Goal: Transaction & Acquisition: Purchase product/service

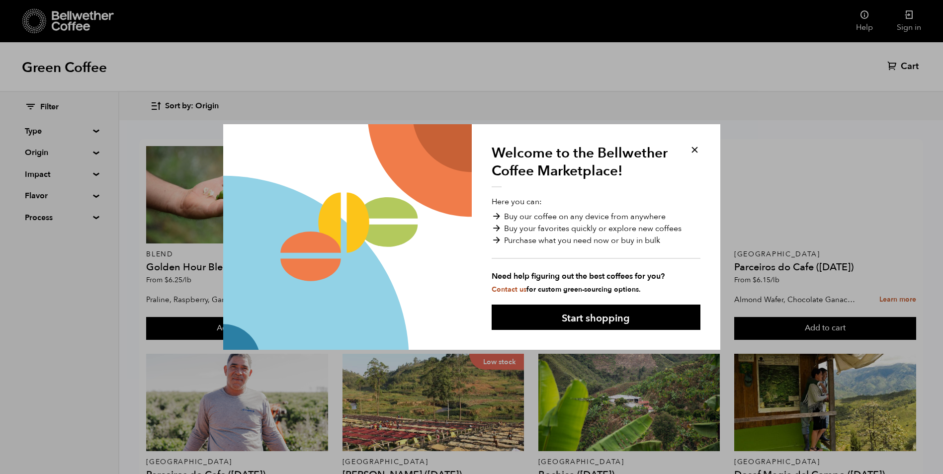
click at [696, 148] on button at bounding box center [694, 149] width 11 height 11
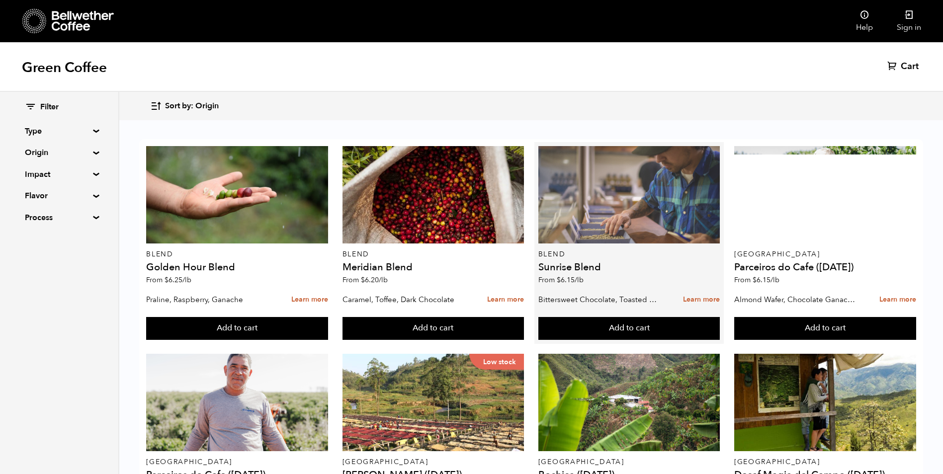
click at [692, 151] on div at bounding box center [629, 194] width 182 height 97
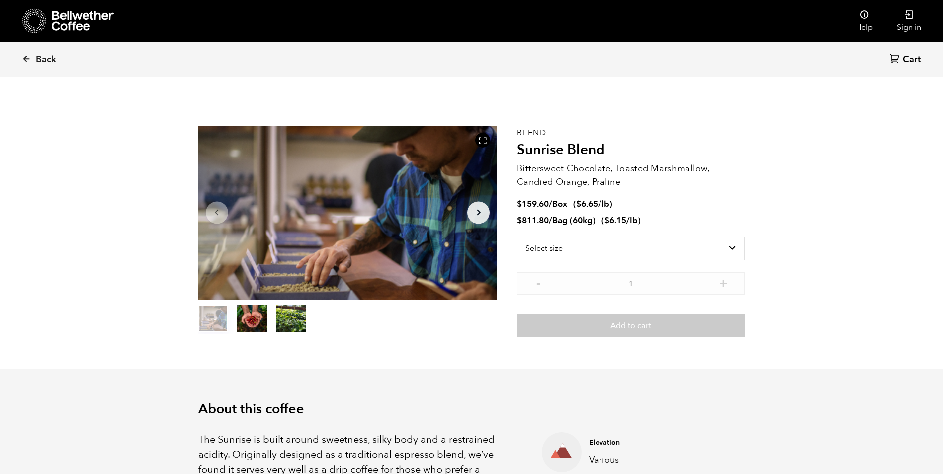
scroll to position [432, 529]
click at [45, 51] on link "Back" at bounding box center [53, 60] width 62 height 34
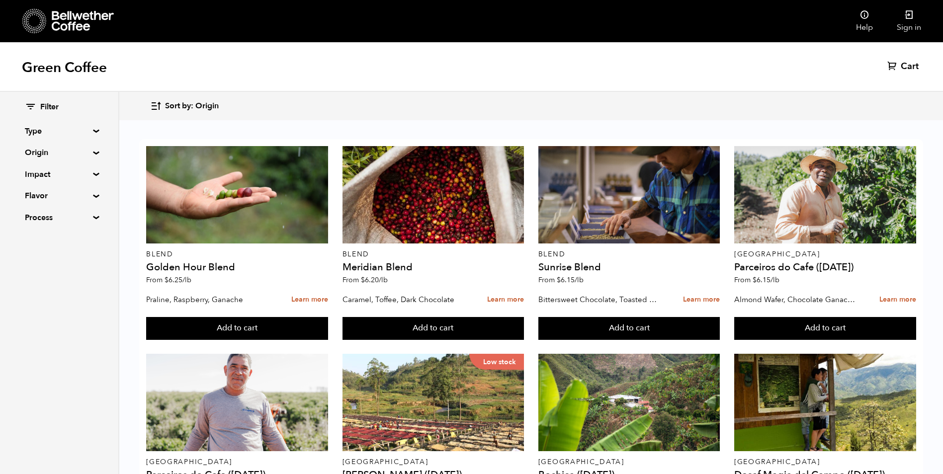
click at [51, 132] on summary "Type" at bounding box center [59, 131] width 69 height 12
click at [49, 243] on summary "Origin" at bounding box center [59, 239] width 69 height 12
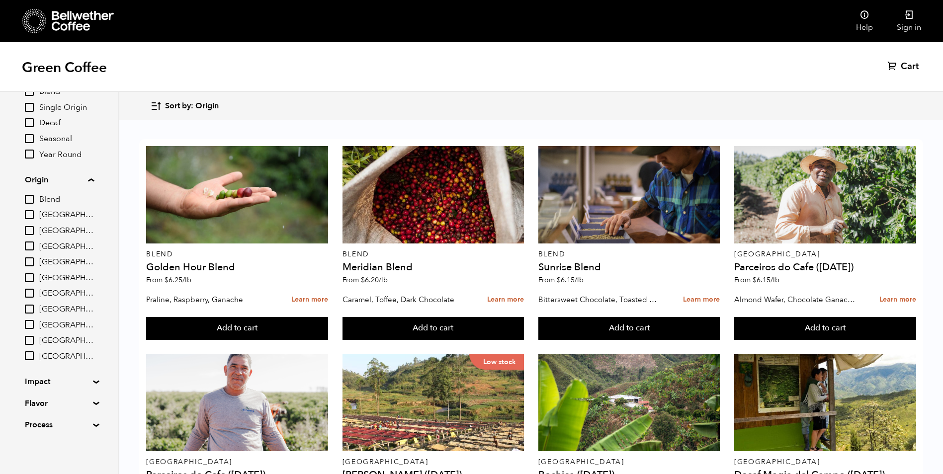
scroll to position [60, 0]
click at [61, 383] on summary "Impact" at bounding box center [59, 380] width 69 height 12
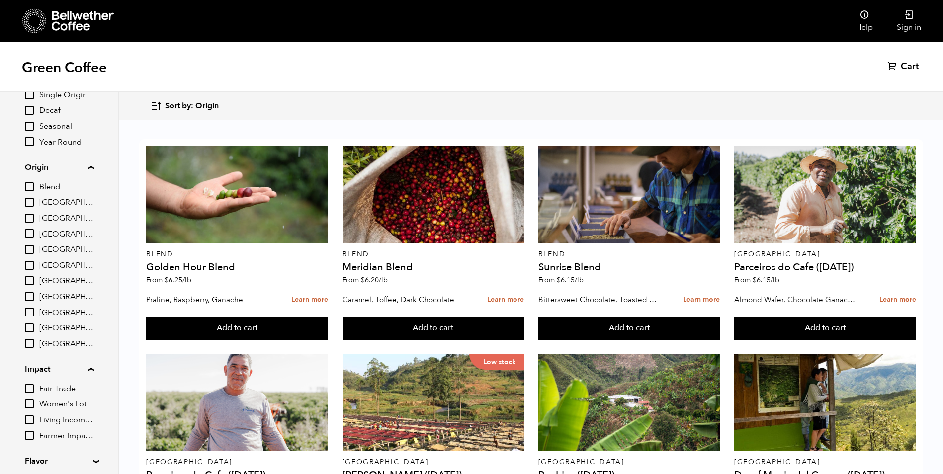
scroll to position [130, 0]
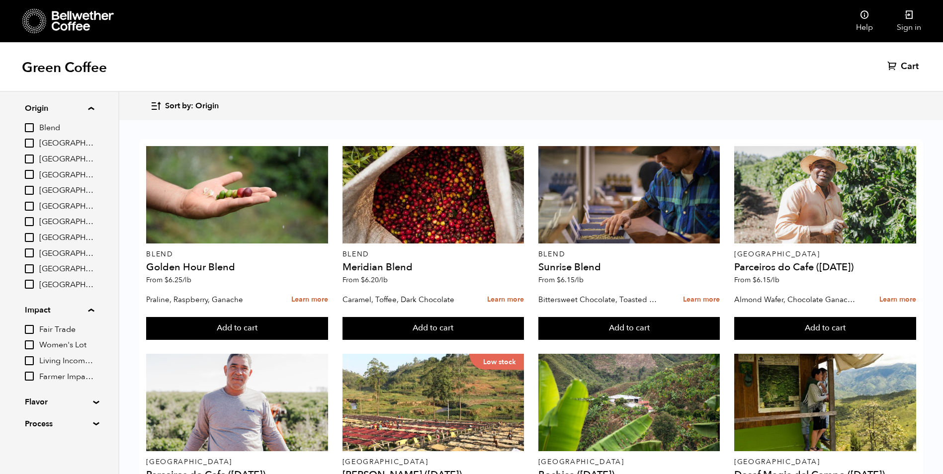
click at [60, 406] on summary "Flavor" at bounding box center [59, 402] width 69 height 12
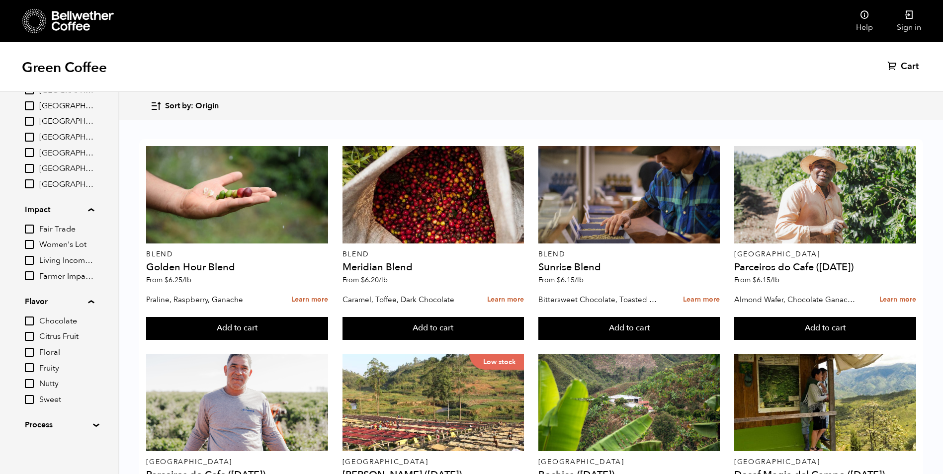
scroll to position [232, 0]
click at [58, 421] on summary "Process" at bounding box center [59, 424] width 69 height 12
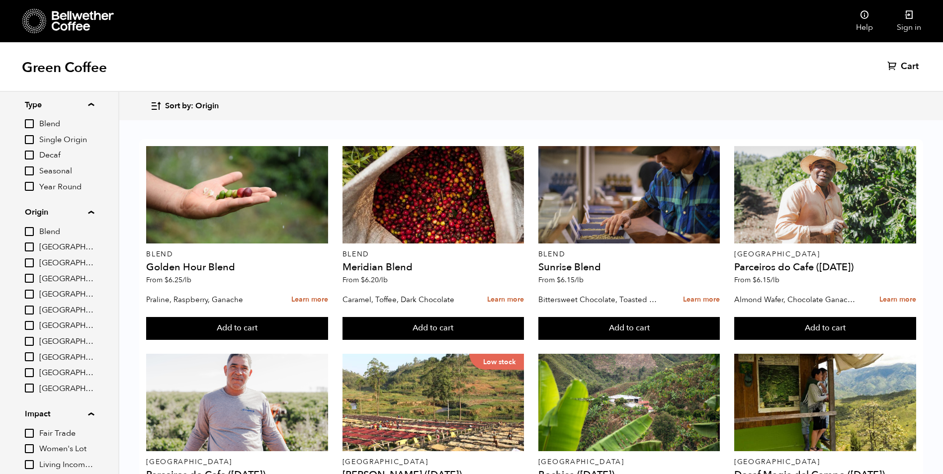
scroll to position [0, 0]
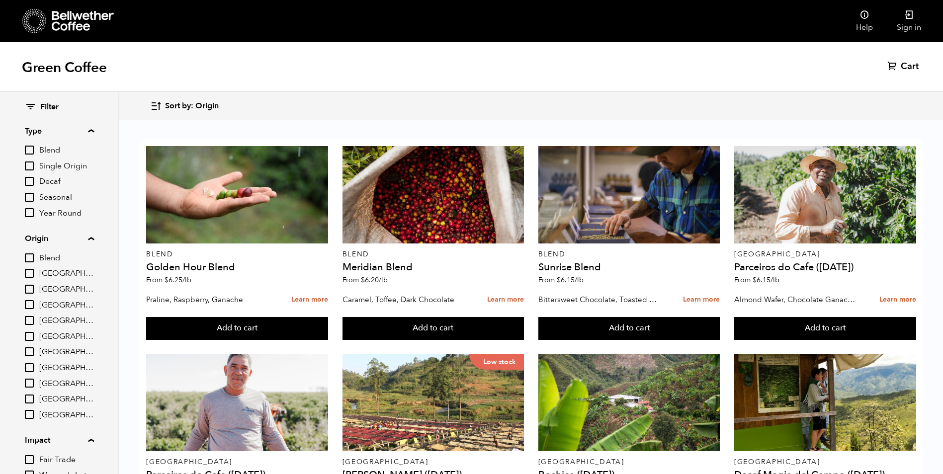
click at [48, 110] on span "Filter" at bounding box center [49, 107] width 18 height 11
click at [860, 26] on link "Help" at bounding box center [864, 21] width 41 height 42
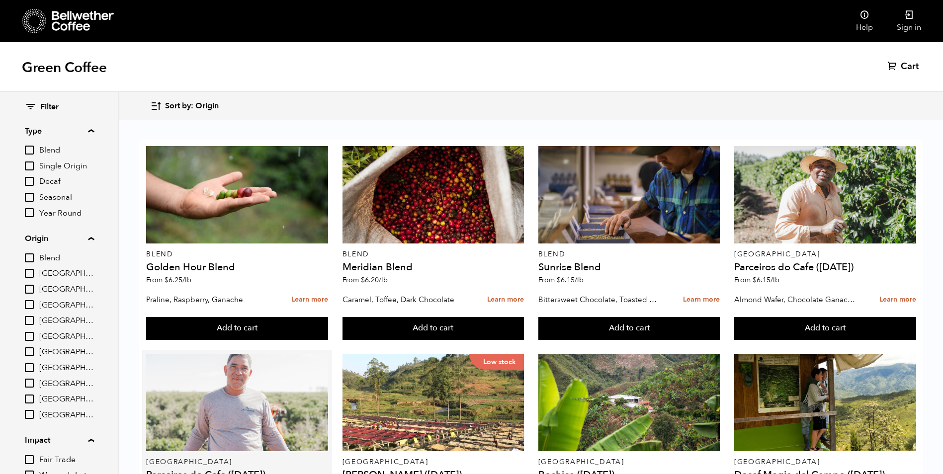
scroll to position [149, 0]
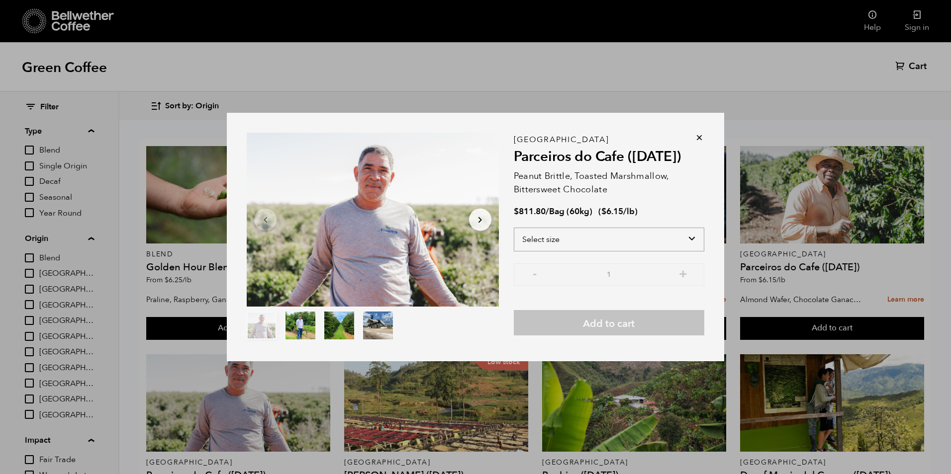
click at [689, 238] on select "Select size Bag (60kg) (132 lbs)" at bounding box center [609, 240] width 190 height 24
click at [632, 292] on div "- 1 +" at bounding box center [609, 280] width 190 height 34
click at [699, 134] on icon at bounding box center [699, 138] width 10 height 10
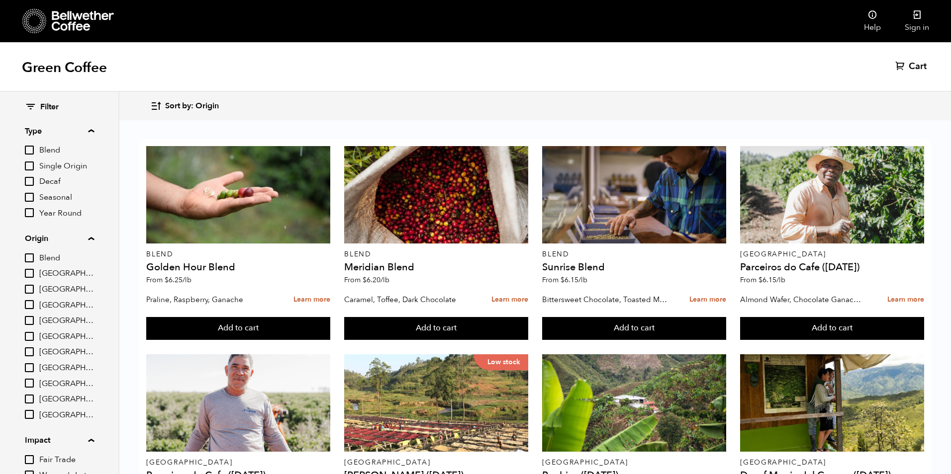
click at [699, 277] on p "From $ 6.15 /lb" at bounding box center [633, 280] width 183 height 7
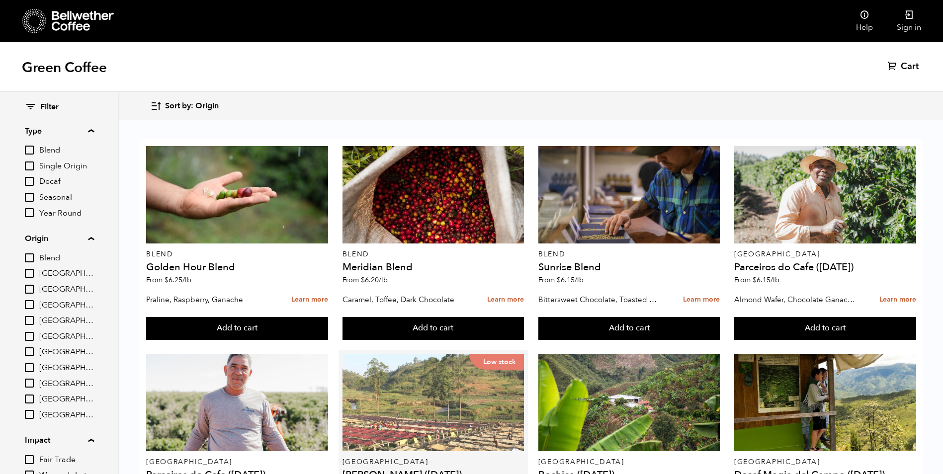
click at [407, 354] on div "Low stock" at bounding box center [434, 402] width 182 height 97
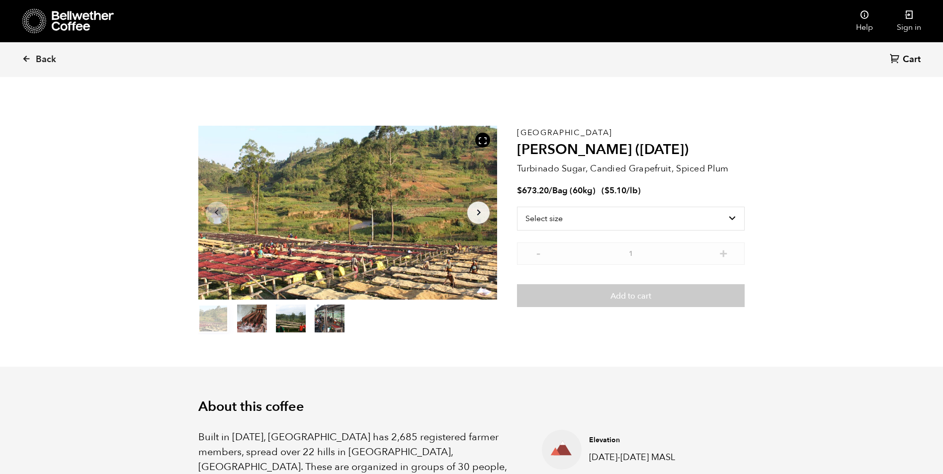
scroll to position [432, 529]
click at [727, 215] on select "Select size Bag (60kg) (132 lbs)" at bounding box center [631, 219] width 228 height 24
click at [43, 58] on span "Back" at bounding box center [46, 60] width 20 height 12
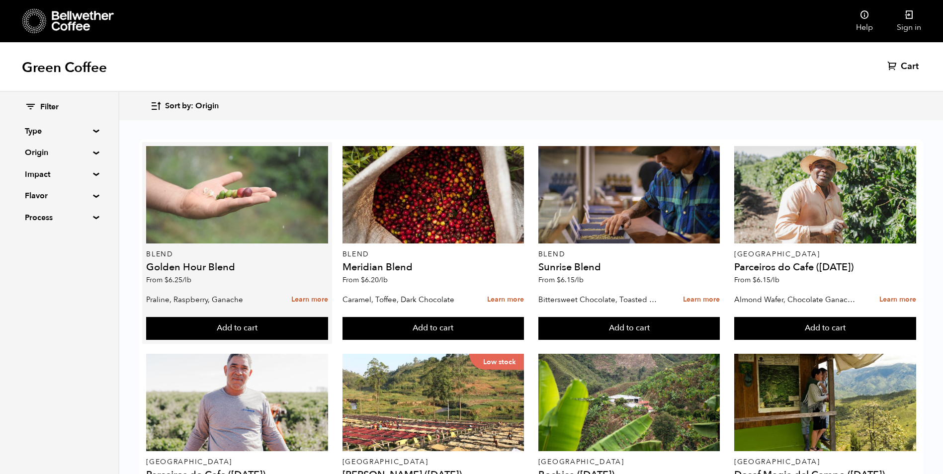
click at [230, 225] on div at bounding box center [237, 194] width 182 height 97
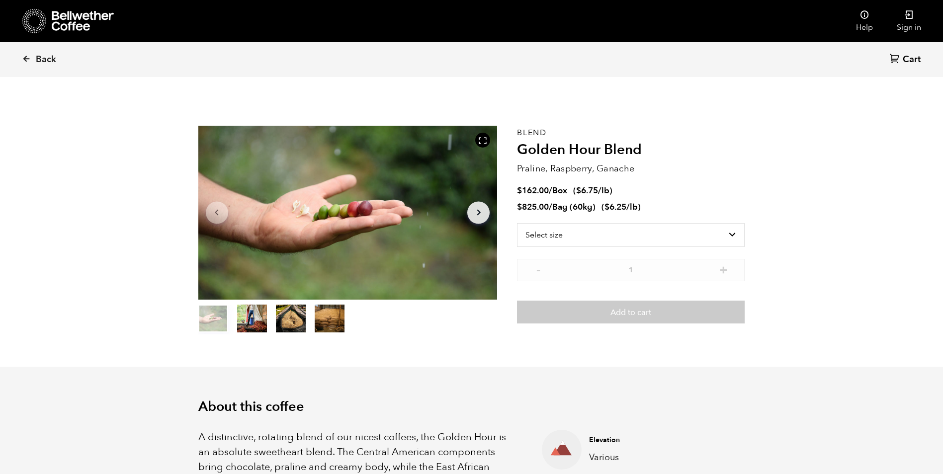
scroll to position [432, 529]
click at [730, 234] on select "Select size Bag (60kg) (132 lbs) Box (24 lbs)" at bounding box center [631, 235] width 228 height 24
select select "box"
click at [517, 223] on select "Select size Bag (60kg) (132 lbs) Box (24 lbs)" at bounding box center [631, 235] width 228 height 24
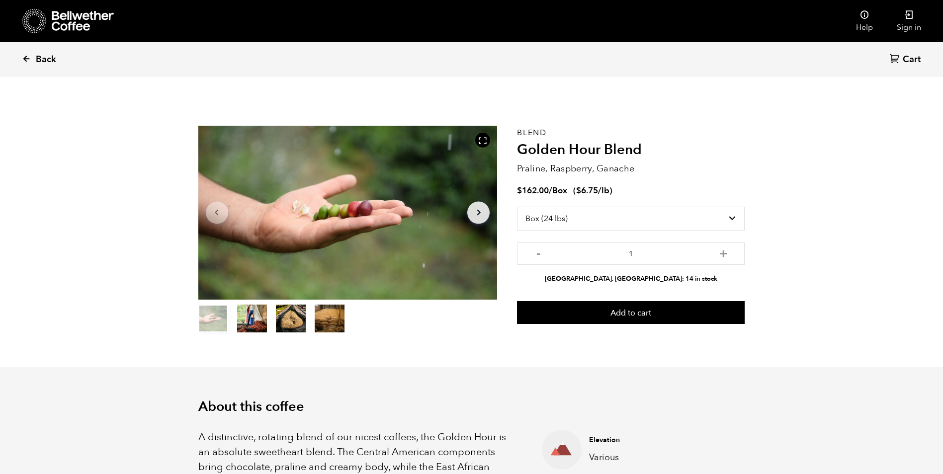
click at [35, 53] on link "Back" at bounding box center [53, 60] width 62 height 34
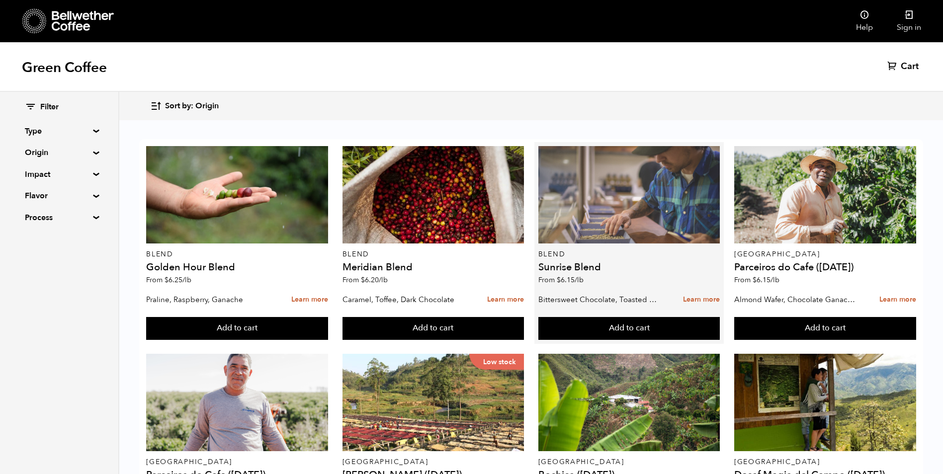
click at [602, 232] on div at bounding box center [629, 194] width 182 height 97
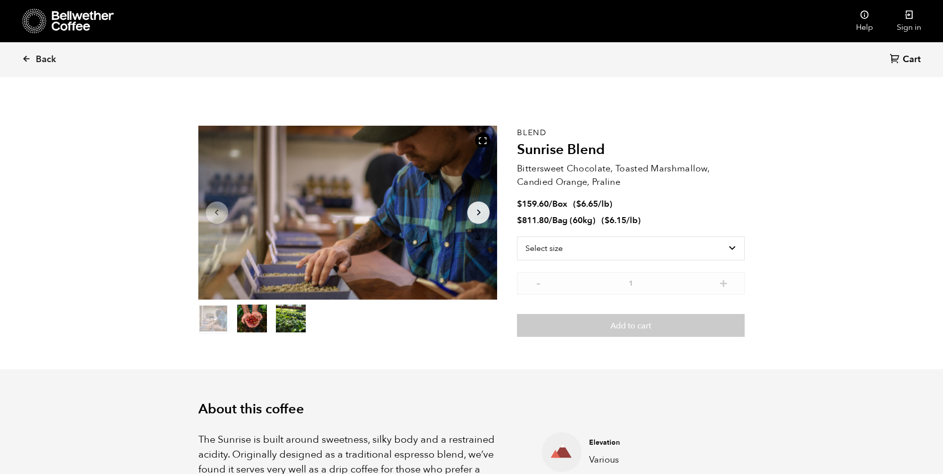
scroll to position [432, 529]
click at [727, 246] on select "Select size Bag (60kg) (132 lbs) Box (24 lbs)" at bounding box center [631, 249] width 228 height 24
select select "box"
click at [517, 237] on select "Select size Bag (60kg) (132 lbs) Box (24 lbs)" at bounding box center [631, 249] width 228 height 24
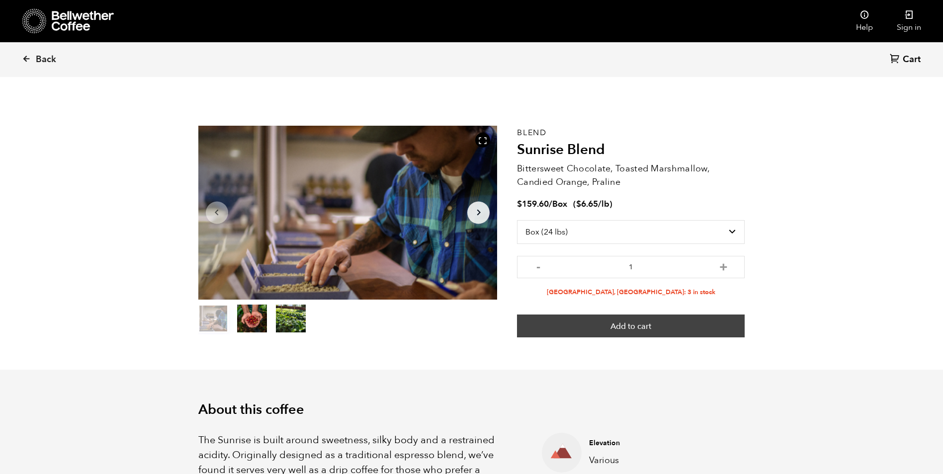
click at [636, 322] on button "Add to cart" at bounding box center [631, 326] width 228 height 23
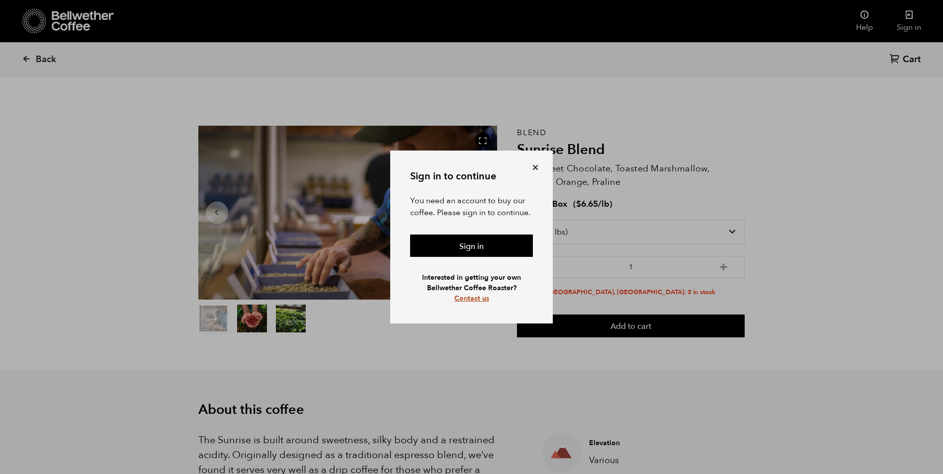
click at [474, 300] on link "Contact us" at bounding box center [471, 298] width 35 height 9
click at [783, 244] on div "Sign in to continue You need an account to buy our coffee. Please sign in to co…" at bounding box center [471, 237] width 943 height 474
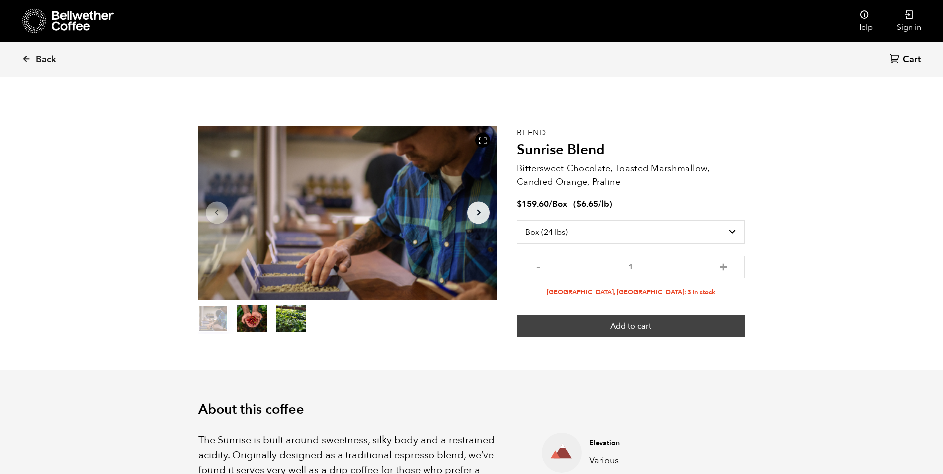
click at [627, 326] on button "Add to cart" at bounding box center [631, 326] width 228 height 23
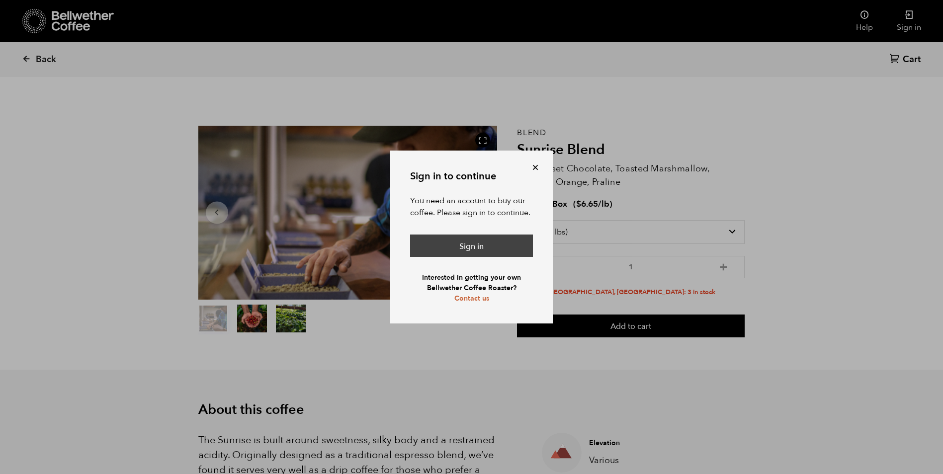
click at [471, 244] on link "Sign in" at bounding box center [471, 246] width 123 height 23
